Goal: Browse casually: Explore the website without a specific task or goal

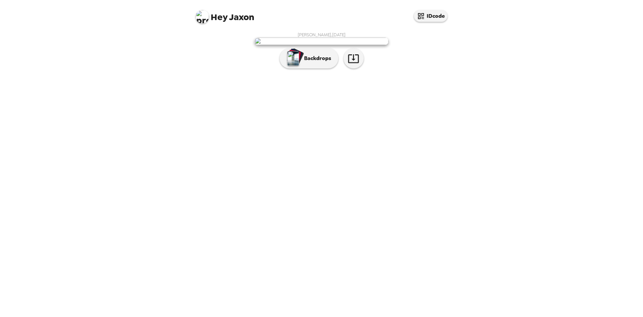
click at [329, 45] on img at bounding box center [322, 41] width 134 height 7
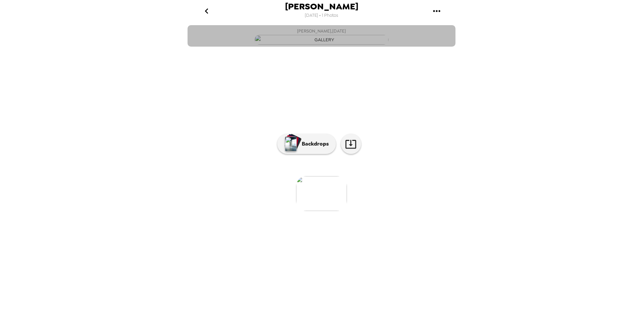
click at [322, 45] on img "button" at bounding box center [322, 40] width 134 height 10
click at [311, 45] on img "button" at bounding box center [322, 40] width 134 height 10
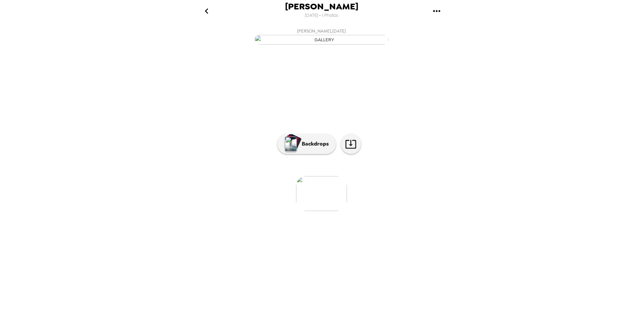
click at [300, 45] on img "button" at bounding box center [322, 40] width 134 height 10
click at [330, 45] on img "button" at bounding box center [322, 40] width 134 height 10
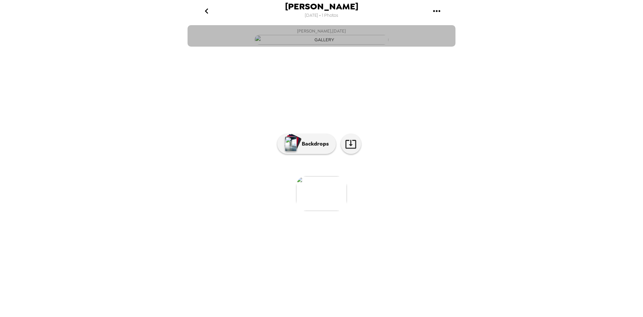
click at [325, 45] on img "button" at bounding box center [322, 40] width 134 height 10
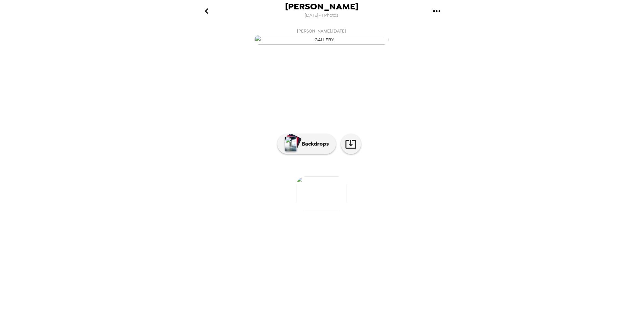
click at [325, 45] on img "button" at bounding box center [322, 40] width 134 height 10
